Goal: Navigation & Orientation: Find specific page/section

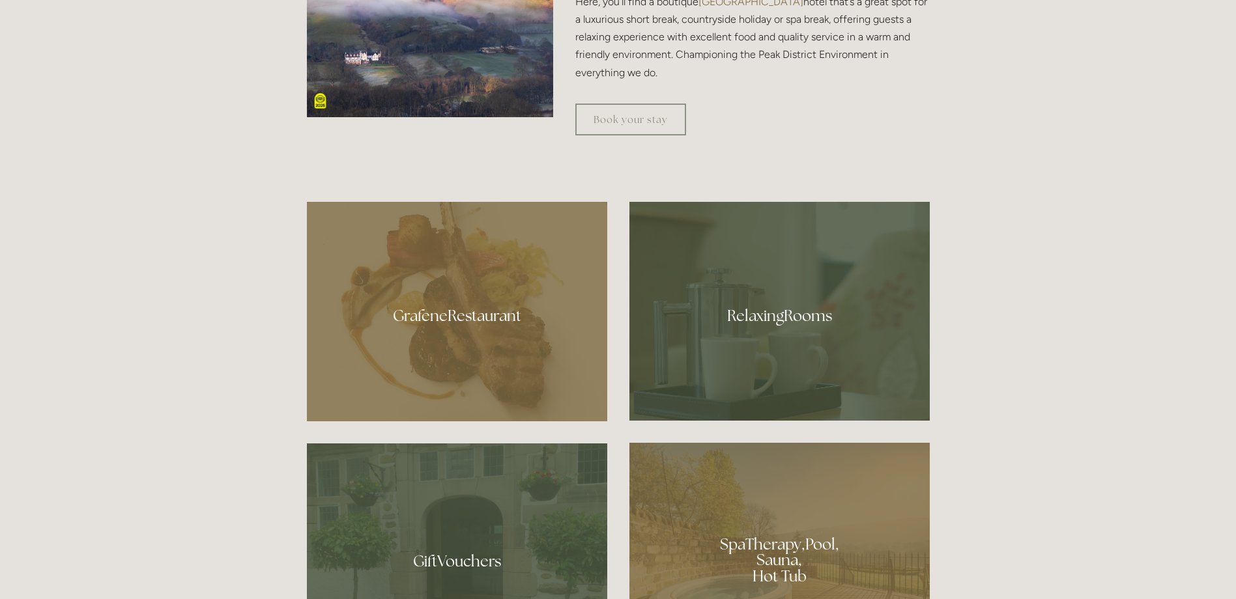
scroll to position [782, 0]
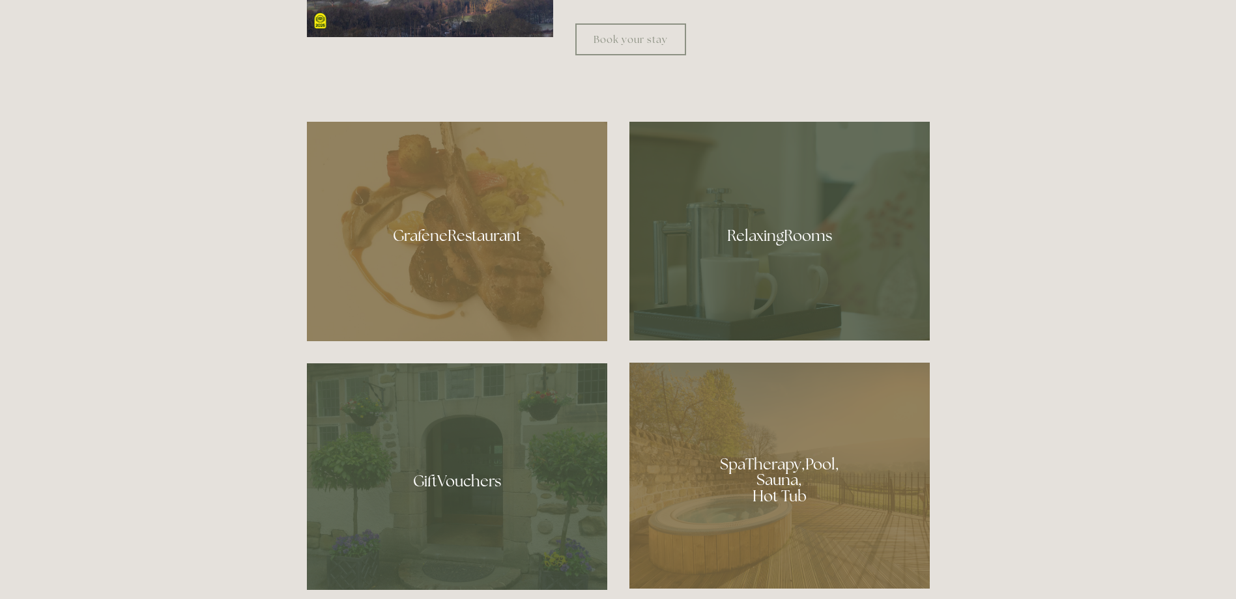
click at [454, 253] on div at bounding box center [457, 232] width 300 height 220
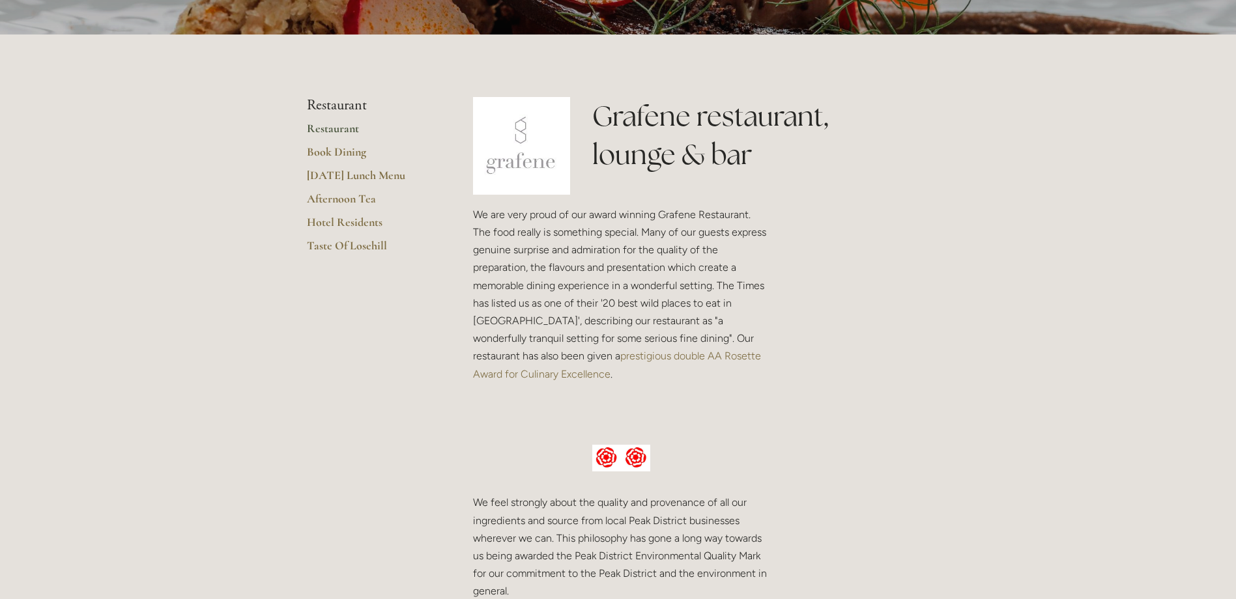
scroll to position [261, 0]
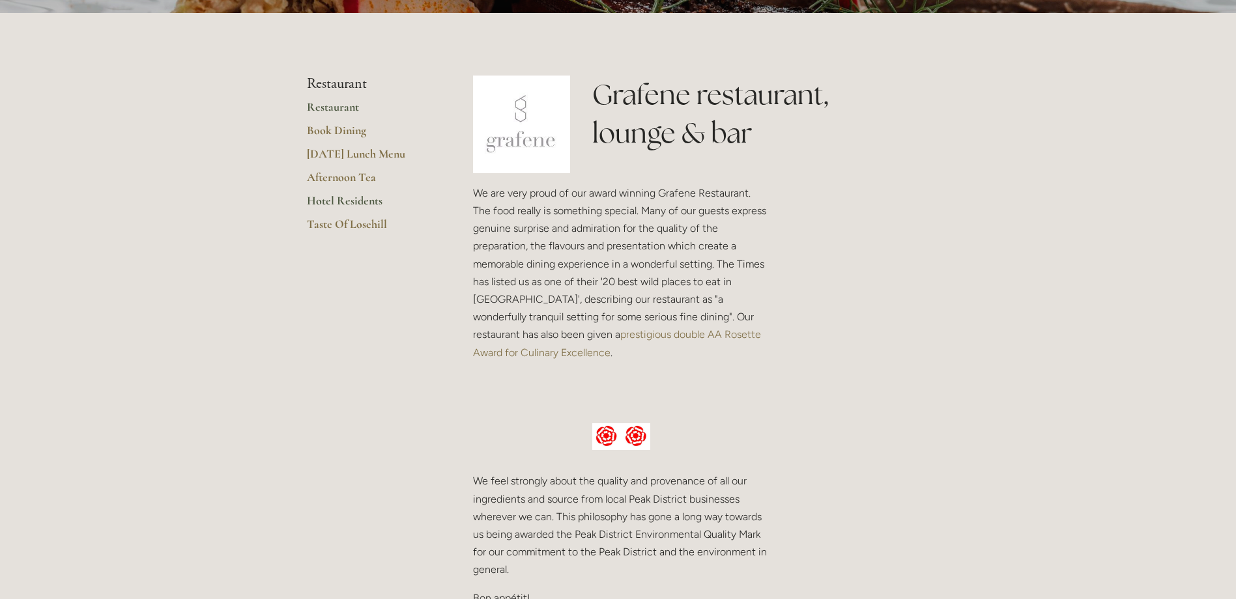
click at [337, 196] on link "Hotel Residents" at bounding box center [369, 205] width 124 height 23
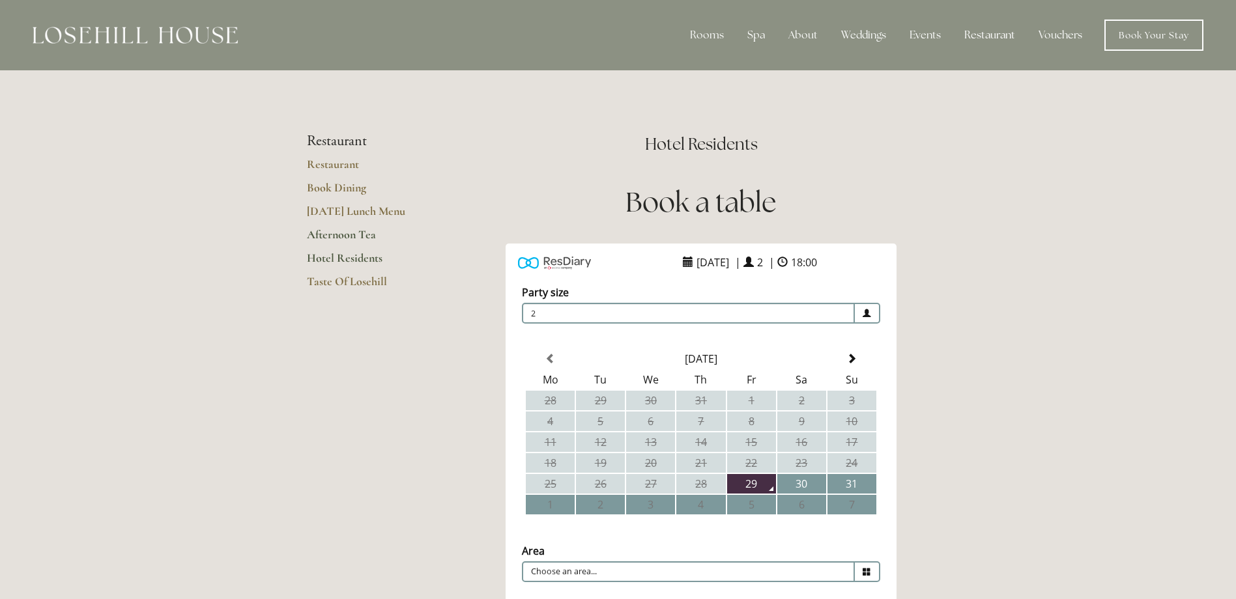
click at [342, 231] on link "Afternoon Tea" at bounding box center [369, 238] width 124 height 23
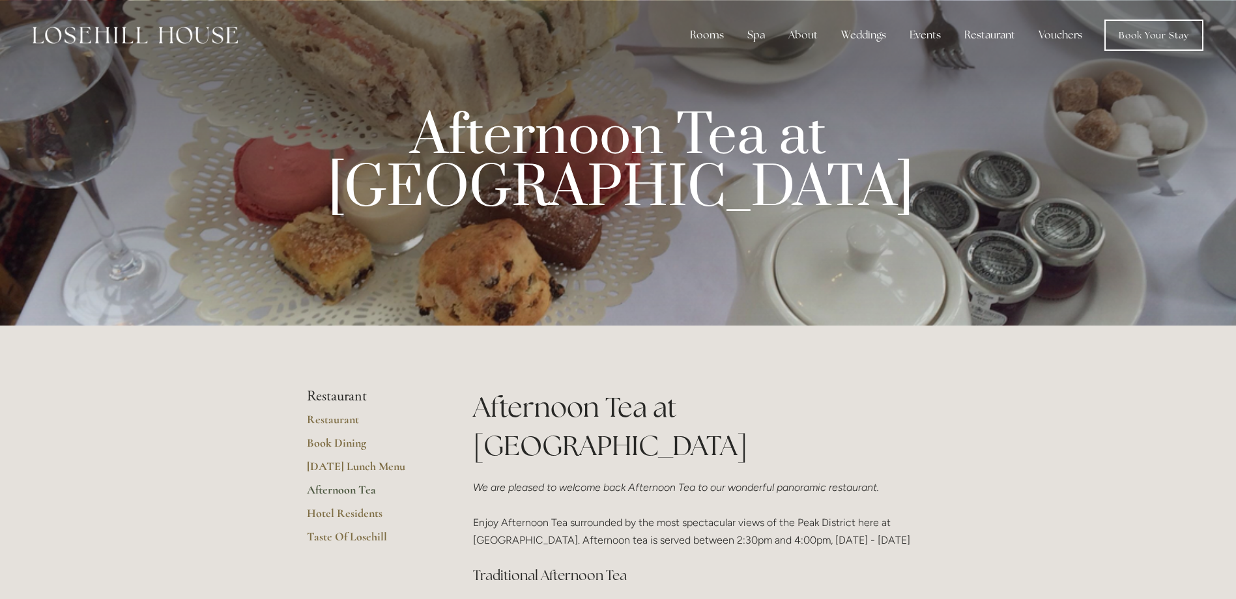
scroll to position [130, 0]
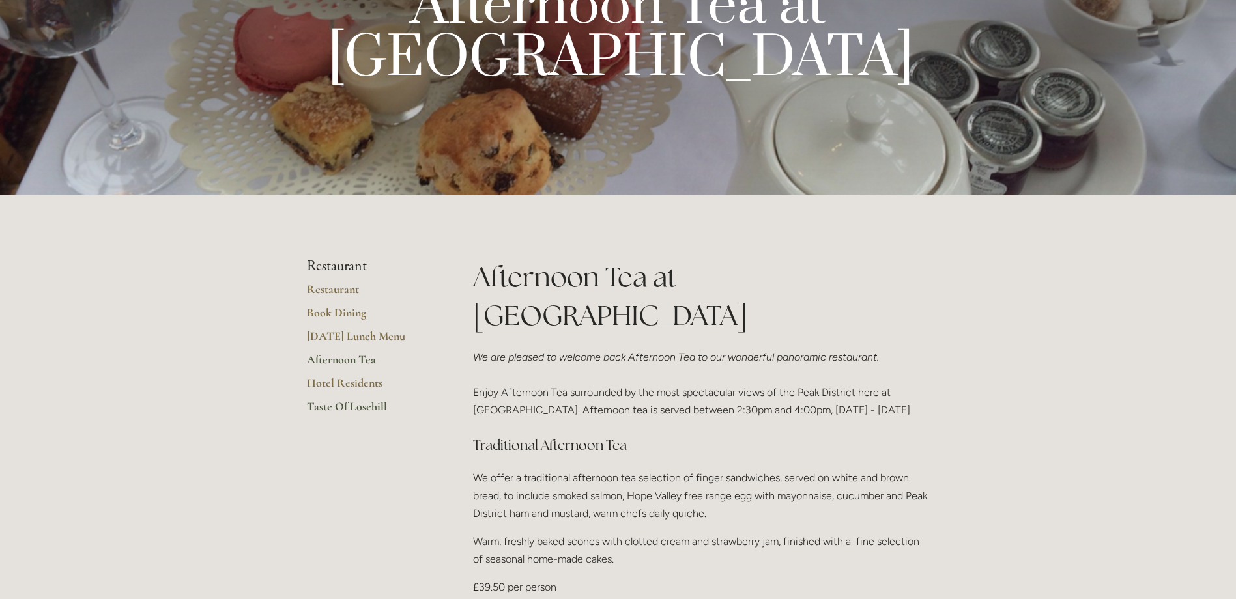
drag, startPoint x: 336, startPoint y: 400, endPoint x: 328, endPoint y: 401, distance: 7.8
click at [336, 400] on link "Taste Of Losehill" at bounding box center [369, 410] width 124 height 23
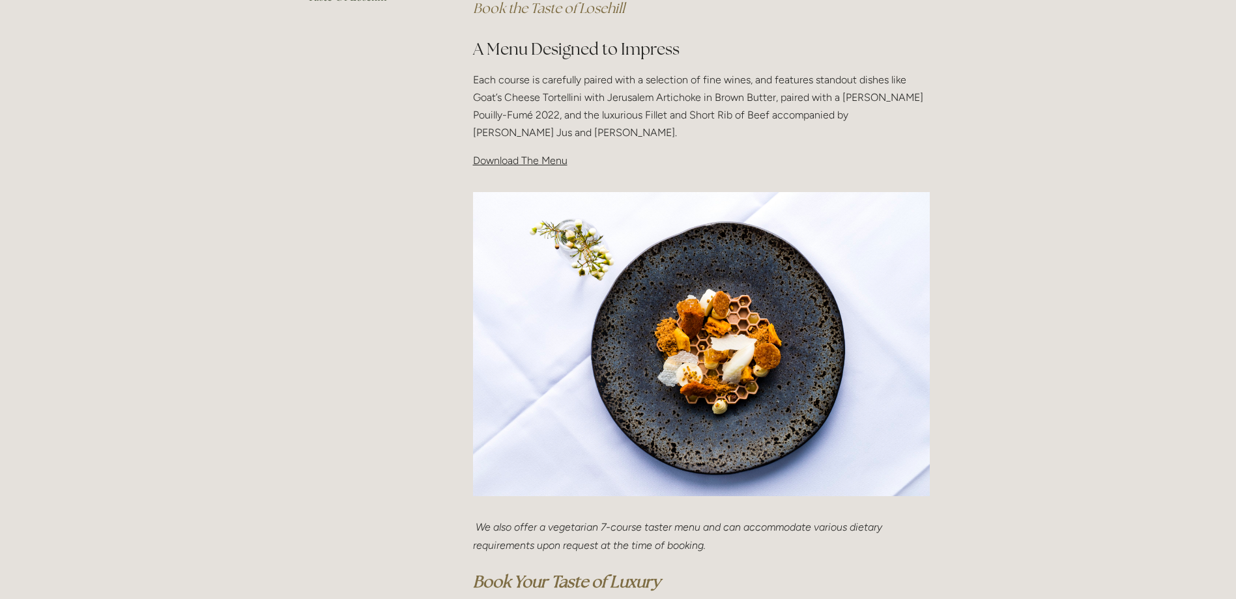
scroll to position [261, 0]
